Goal: Information Seeking & Learning: Learn about a topic

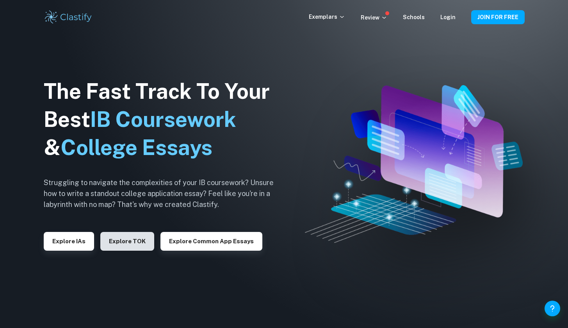
click at [143, 242] on button "Explore TOK" at bounding box center [127, 241] width 54 height 19
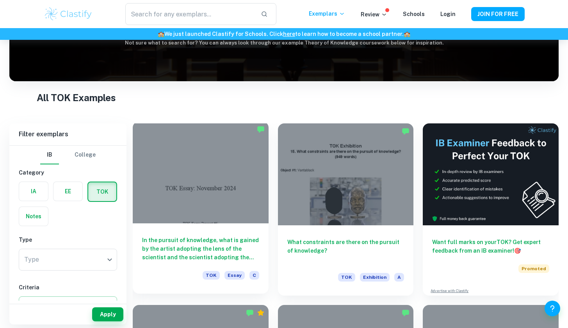
scroll to position [125, 0]
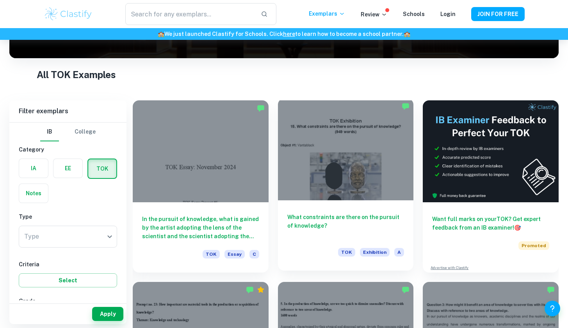
click at [320, 219] on h6 "What constraints are there on the pursuit of knowledge?" at bounding box center [345, 226] width 117 height 26
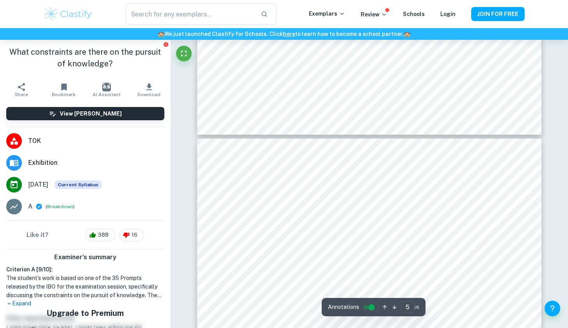
type input "6"
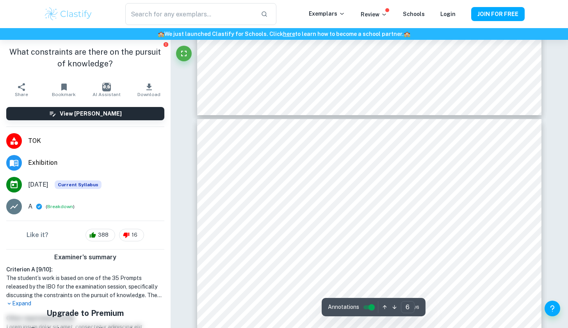
scroll to position [2288, 0]
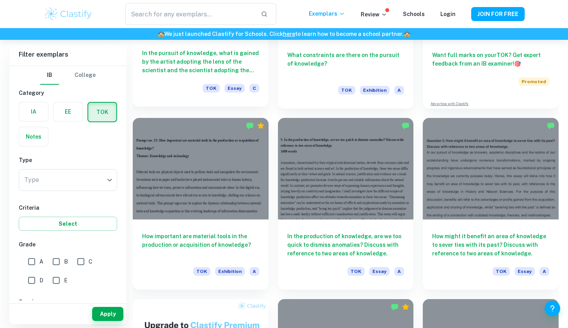
scroll to position [303, 0]
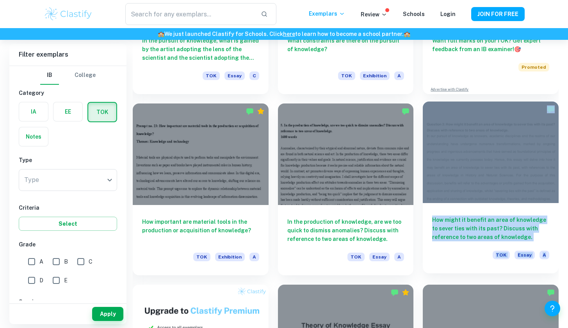
click at [498, 236] on h6 "How might it benefit an area of knowledge to sever ties with its past? Discuss …" at bounding box center [490, 229] width 117 height 26
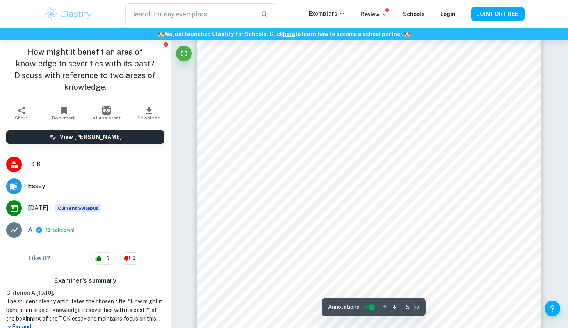
scroll to position [2258, 0]
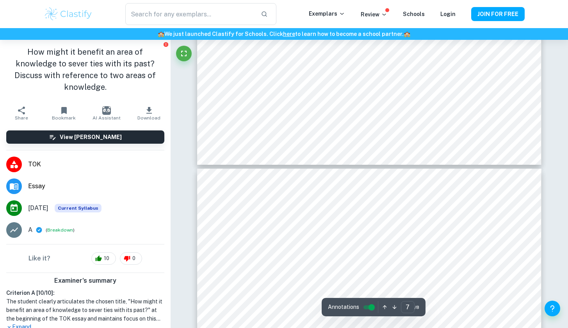
type input "8"
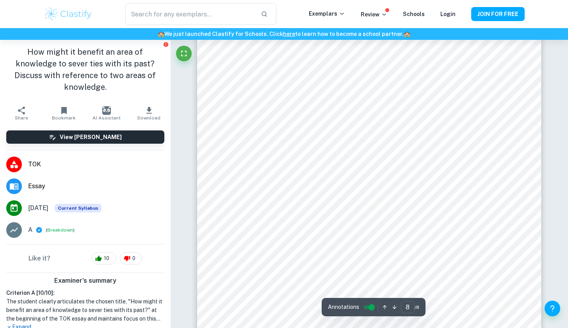
scroll to position [3478, 0]
